Goal: Task Accomplishment & Management: Use online tool/utility

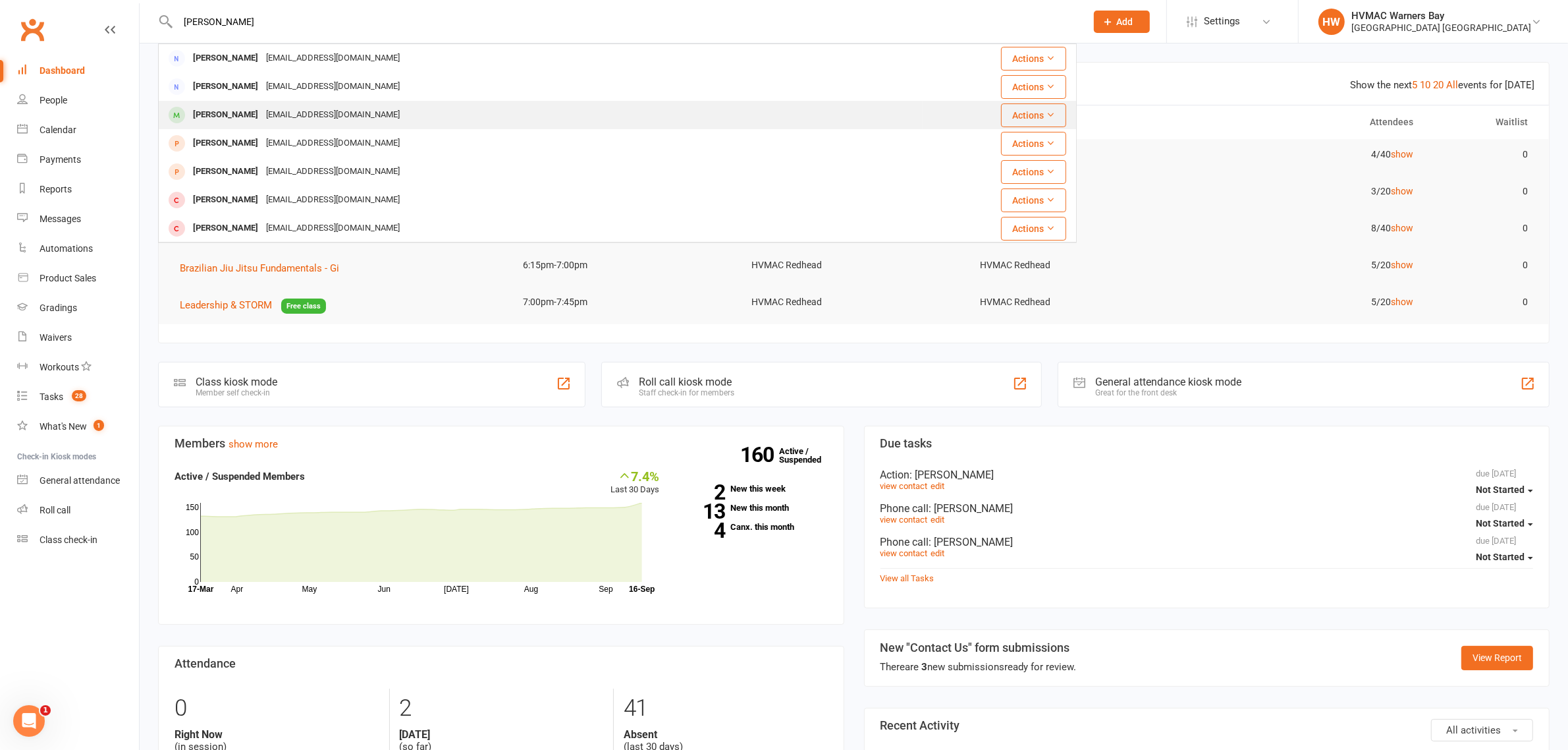
type input "[PERSON_NAME]"
click at [260, 108] on div "[PERSON_NAME]" at bounding box center [226, 115] width 73 height 19
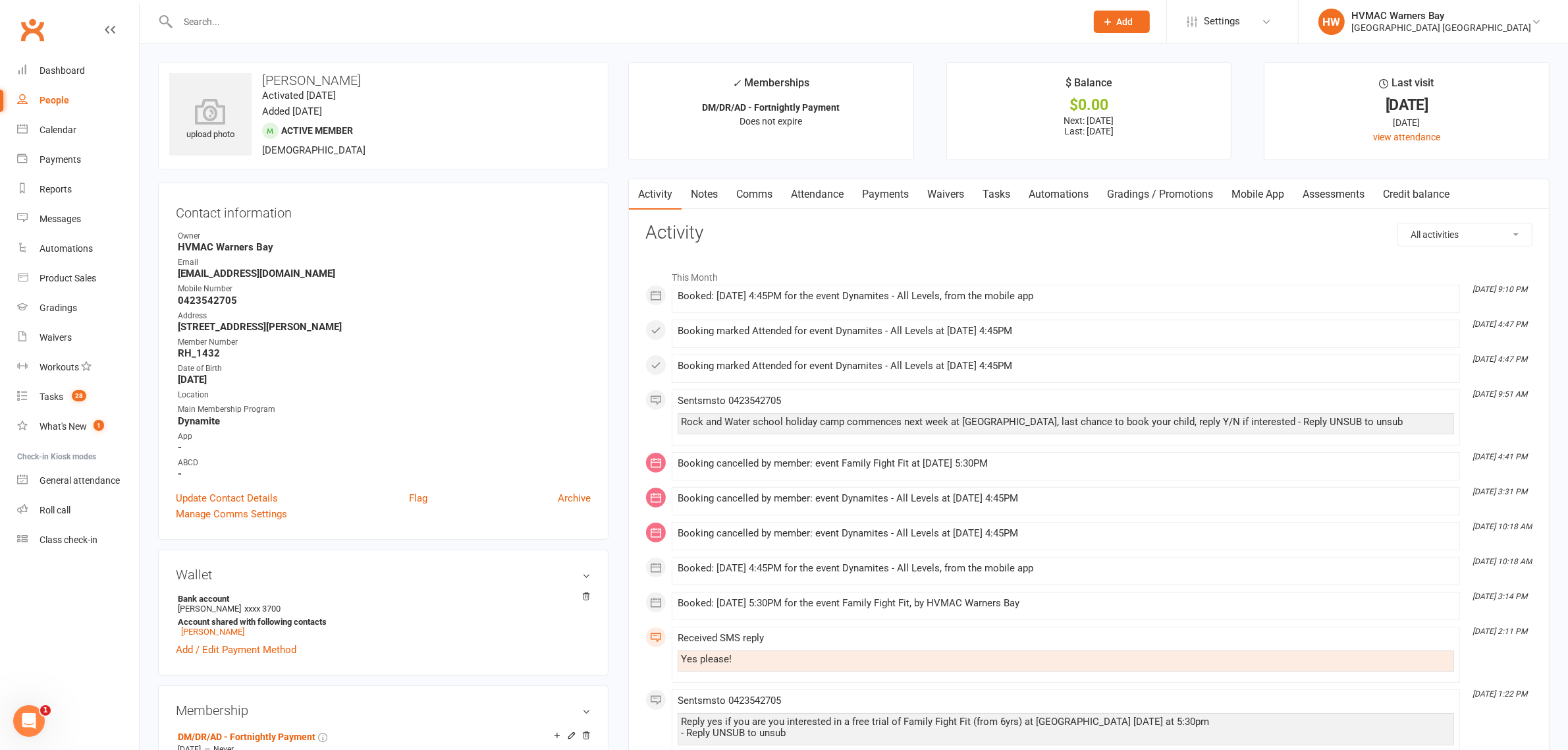
click at [942, 193] on link "Waivers" at bounding box center [946, 194] width 55 height 30
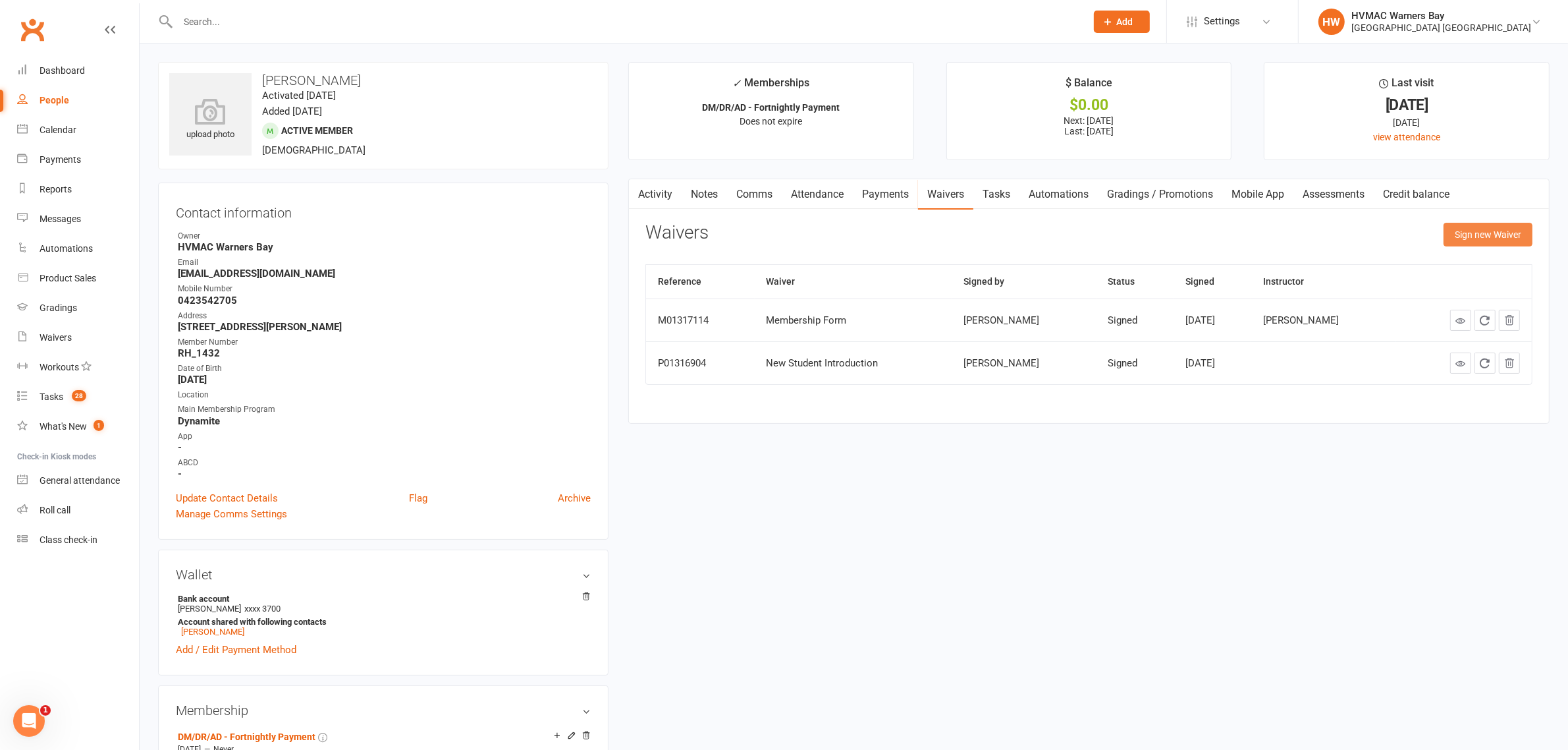
click at [1522, 234] on button "Sign new Waiver" at bounding box center [1488, 234] width 89 height 24
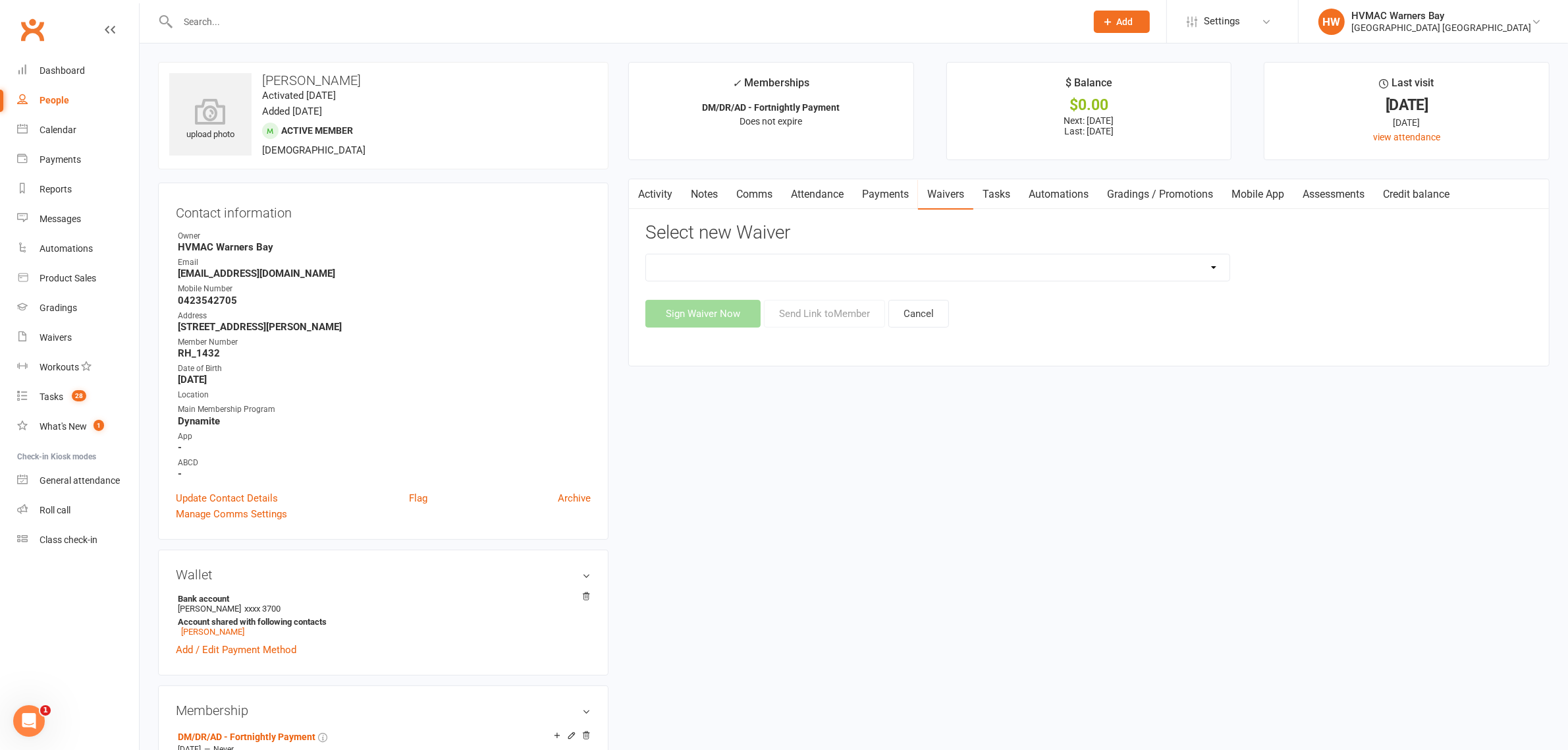
click at [897, 267] on select "1st Kyu Goals Assessment Cancellation Form Membership Downgrade Form Membership…" at bounding box center [938, 267] width 583 height 26
select select "11121"
click at [646, 254] on select "1st Kyu Goals Assessment Cancellation Form Membership Downgrade Form Membership…" at bounding box center [938, 267] width 583 height 26
click at [817, 313] on button "Send Link to Member" at bounding box center [824, 313] width 121 height 28
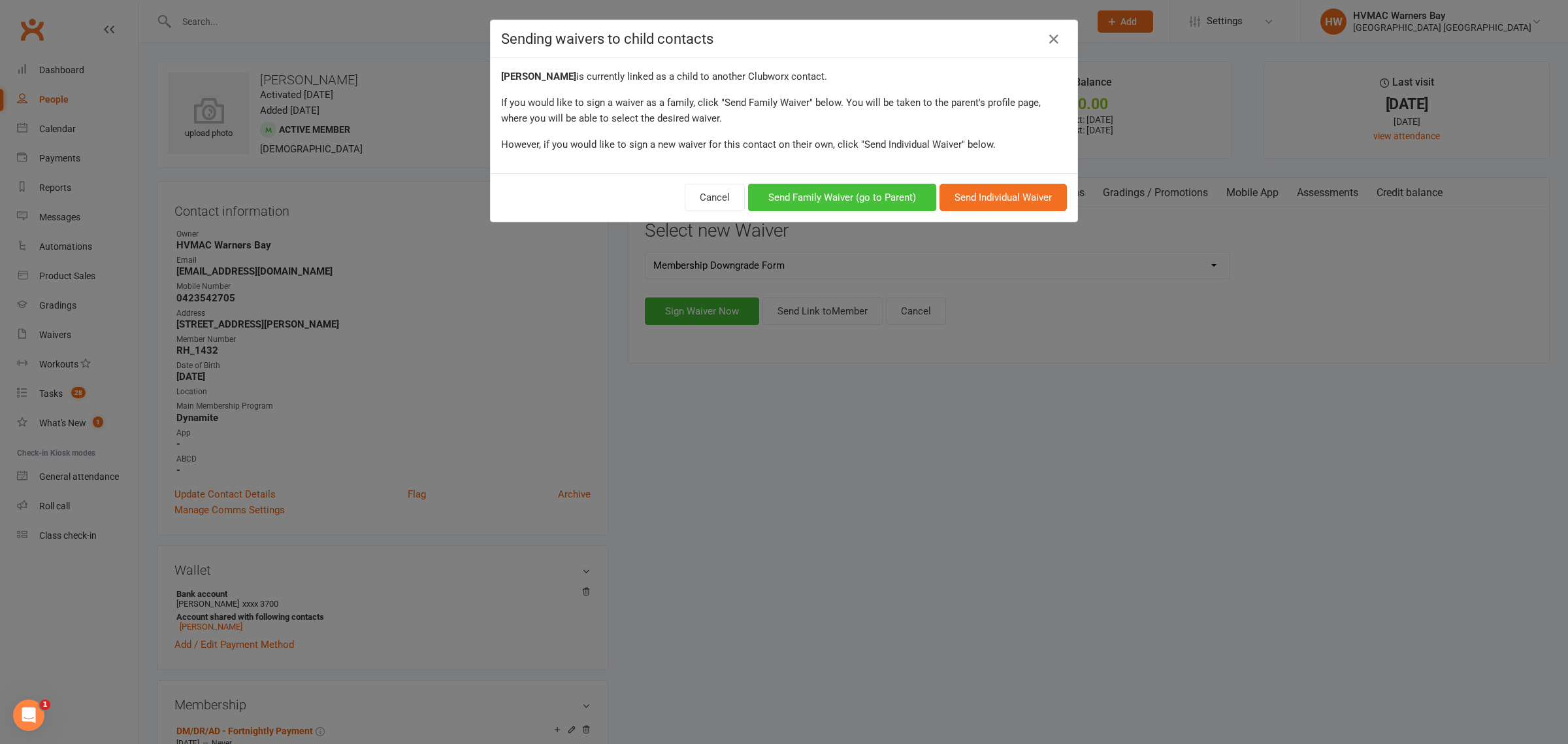
click at [892, 201] on button "Send Family Waiver (go to Parent)" at bounding box center [842, 197] width 188 height 27
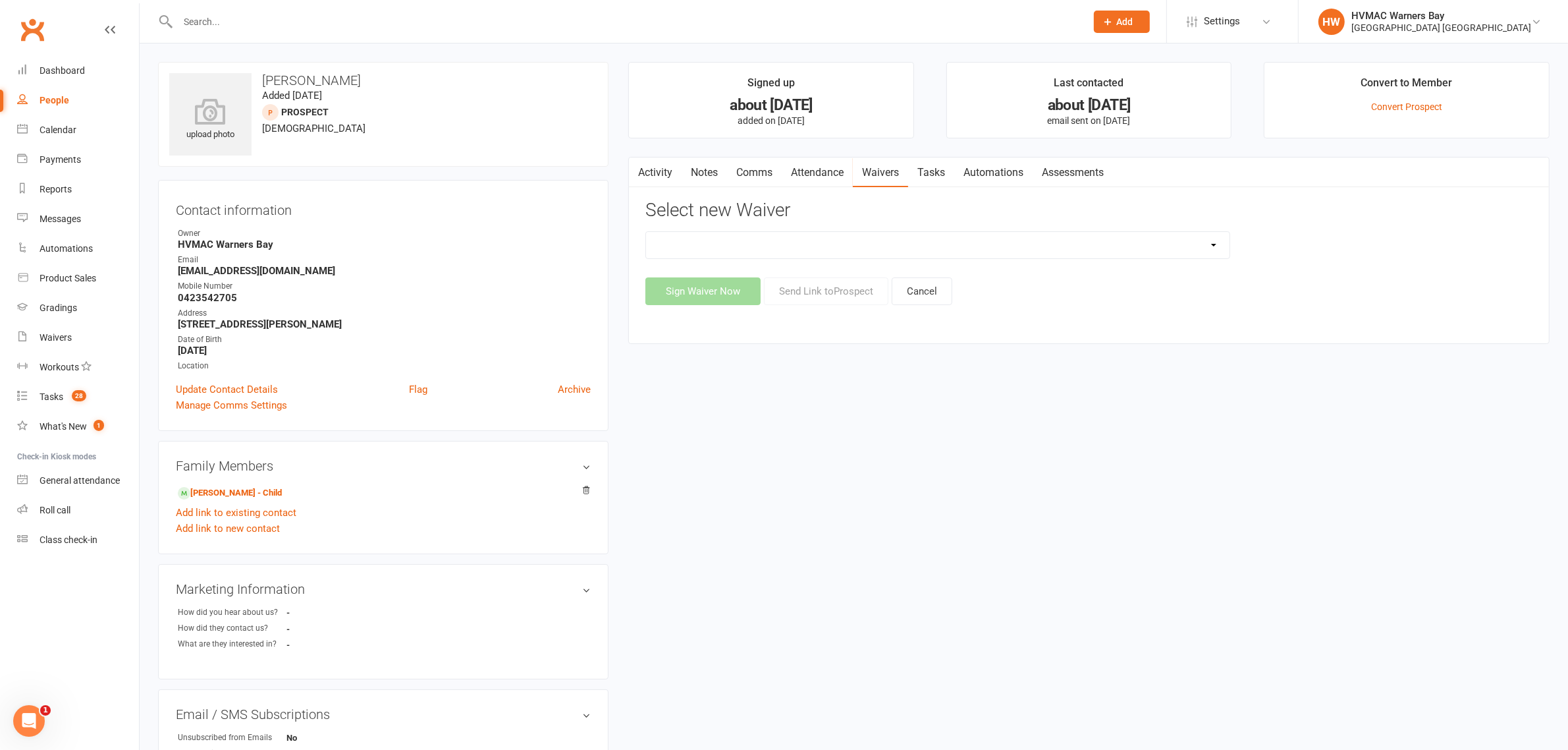
click at [939, 243] on select "1st Kyu Goals Assessment Cancellation Form Membership Downgrade Form Membership…" at bounding box center [938, 245] width 583 height 26
select select "11121"
click at [646, 232] on select "1st Kyu Goals Assessment Cancellation Form Membership Downgrade Form Membership…" at bounding box center [938, 245] width 583 height 26
click at [814, 280] on button "Send Link to [GEOGRAPHIC_DATA]" at bounding box center [826, 291] width 125 height 28
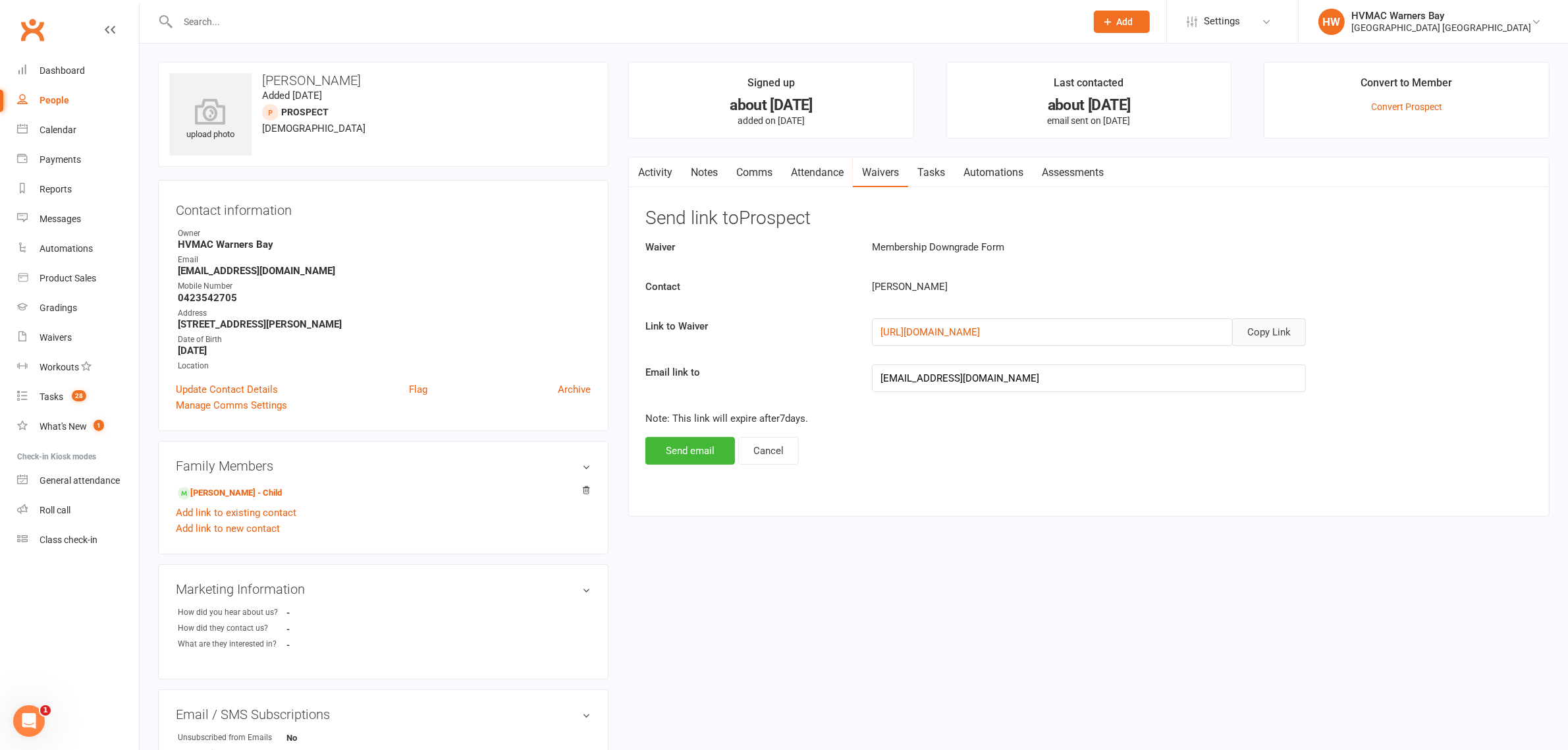
click at [1273, 328] on button "Copy Link" at bounding box center [1269, 332] width 74 height 28
